Goal: Find specific page/section: Find specific page/section

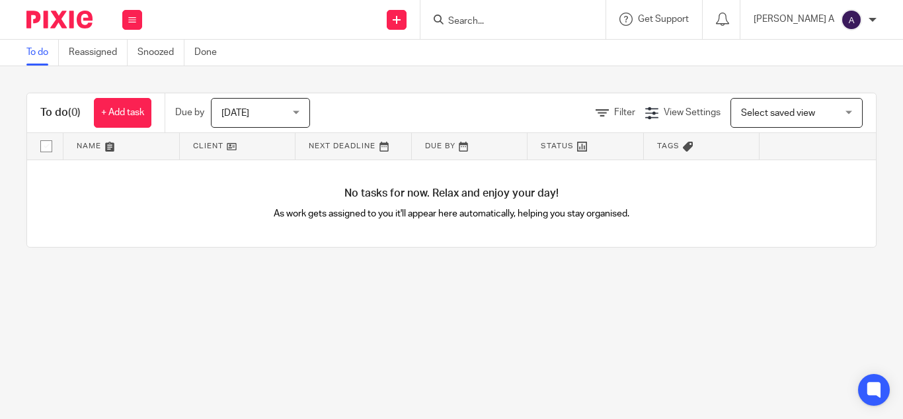
click at [526, 16] on input "Search" at bounding box center [506, 22] width 119 height 12
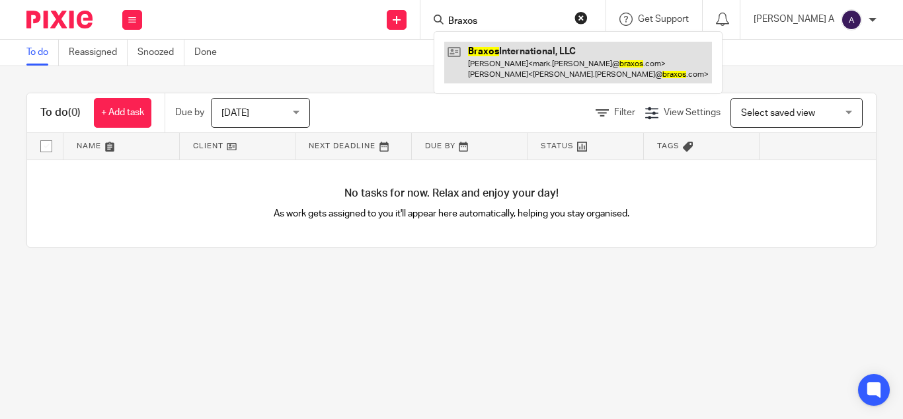
type input "Braxos"
click at [542, 57] on link at bounding box center [578, 62] width 268 height 41
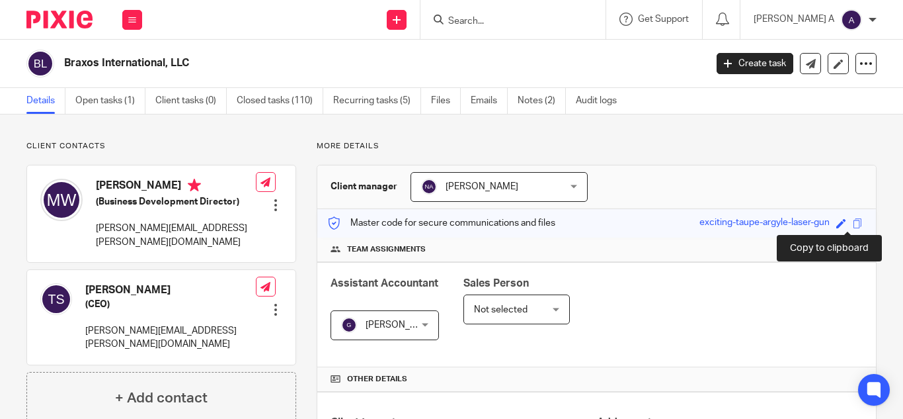
click at [853, 221] on span at bounding box center [858, 223] width 10 height 10
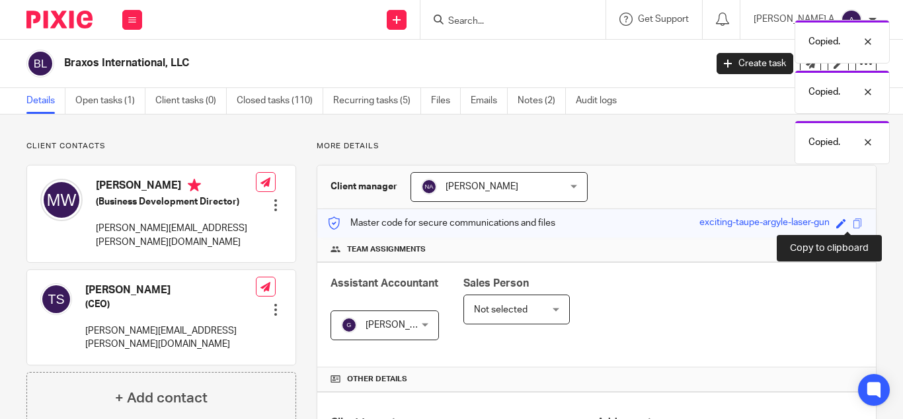
click at [853, 221] on span at bounding box center [858, 223] width 10 height 10
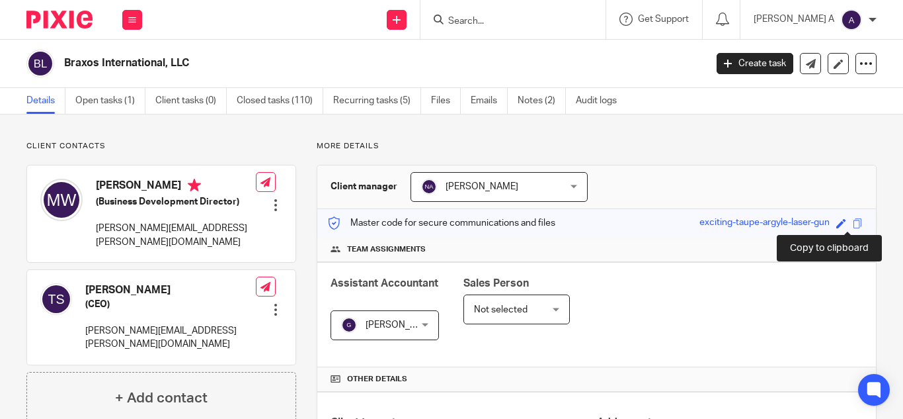
click at [853, 225] on span at bounding box center [858, 223] width 10 height 10
